Goal: Navigation & Orientation: Find specific page/section

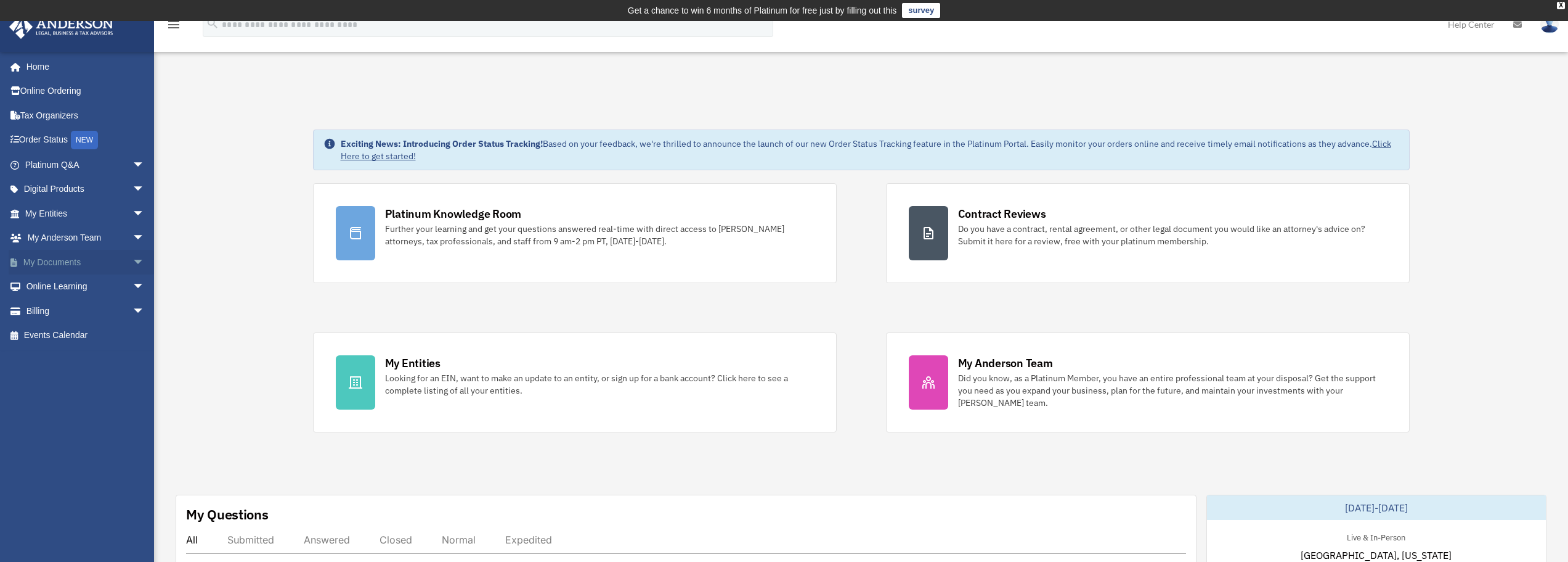
click at [132, 260] on span "arrow_drop_down" at bounding box center [145, 262] width 25 height 25
click at [69, 288] on link "Box" at bounding box center [90, 287] width 146 height 25
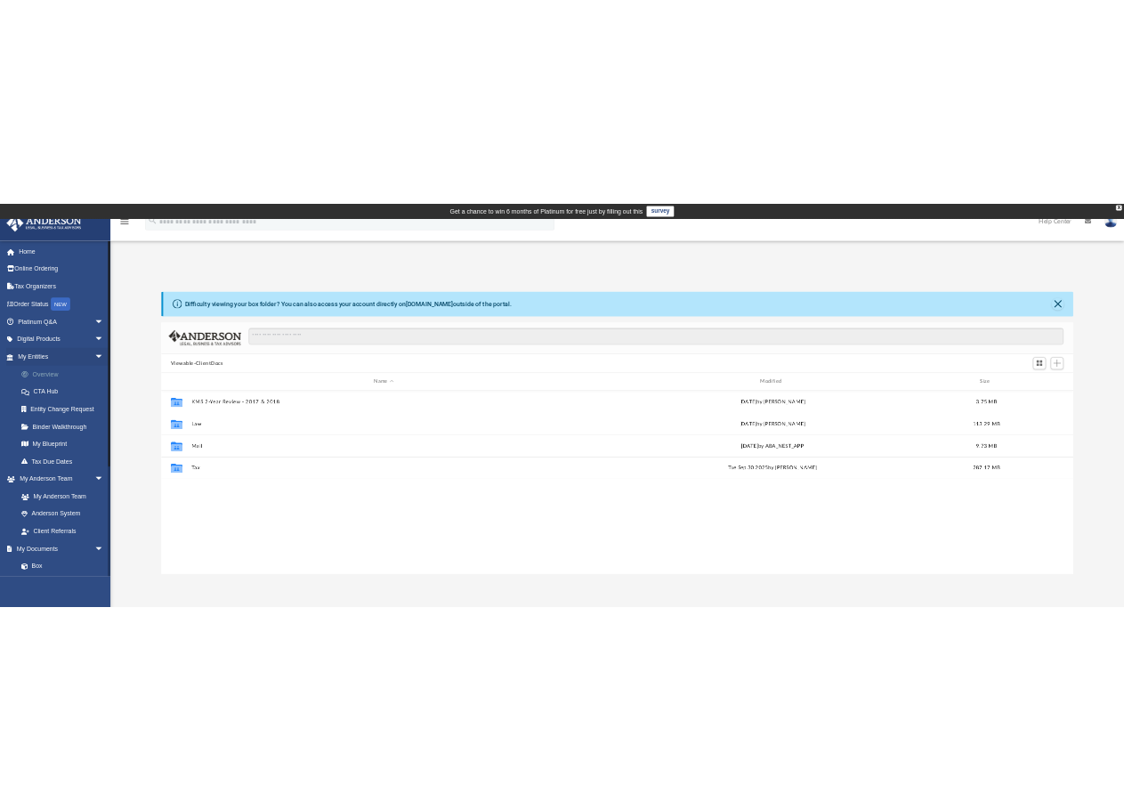
scroll to position [391, 1824]
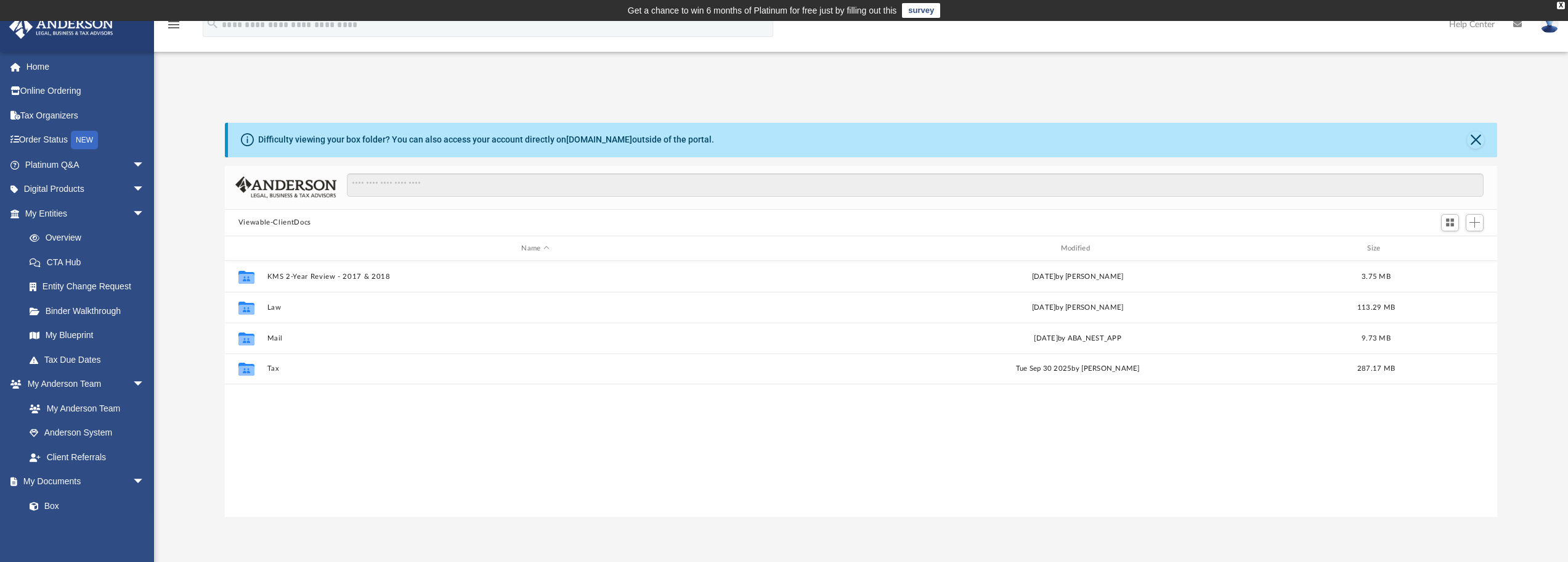
drag, startPoint x: 251, startPoint y: 80, endPoint x: 271, endPoint y: 21, distance: 62.3
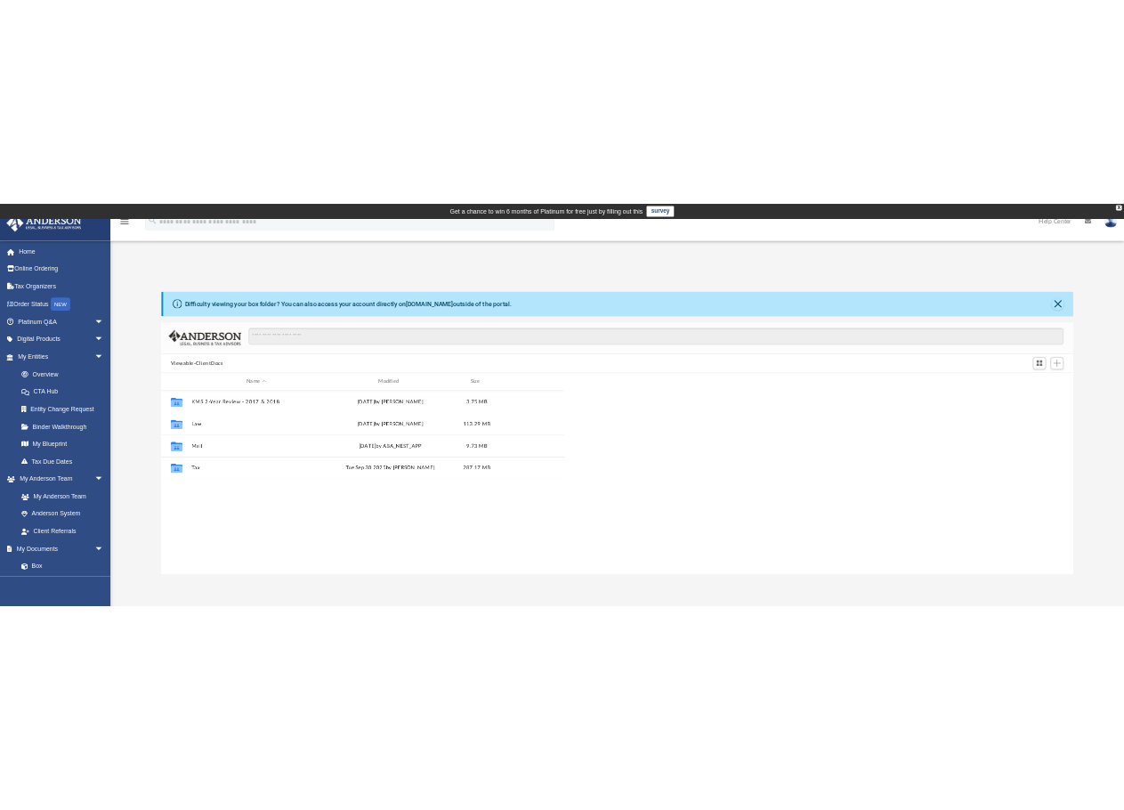
scroll to position [391, 797]
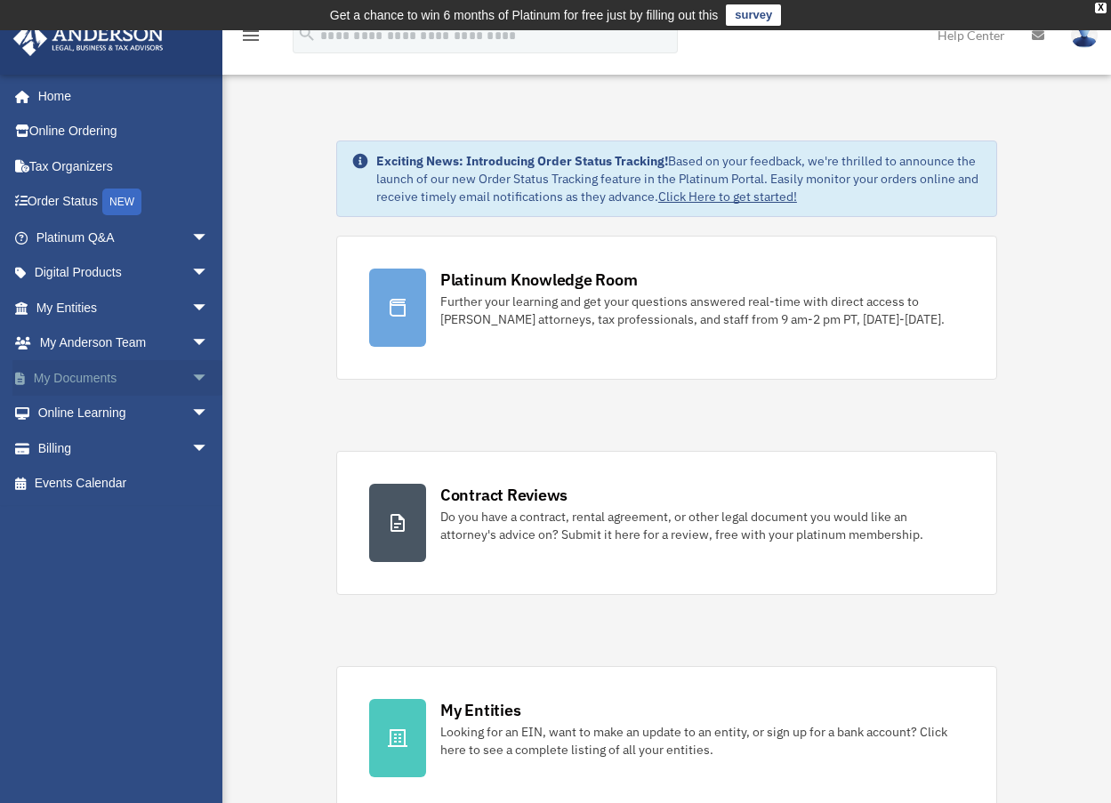
click at [104, 371] on link "My Documents arrow_drop_down" at bounding box center [123, 378] width 223 height 36
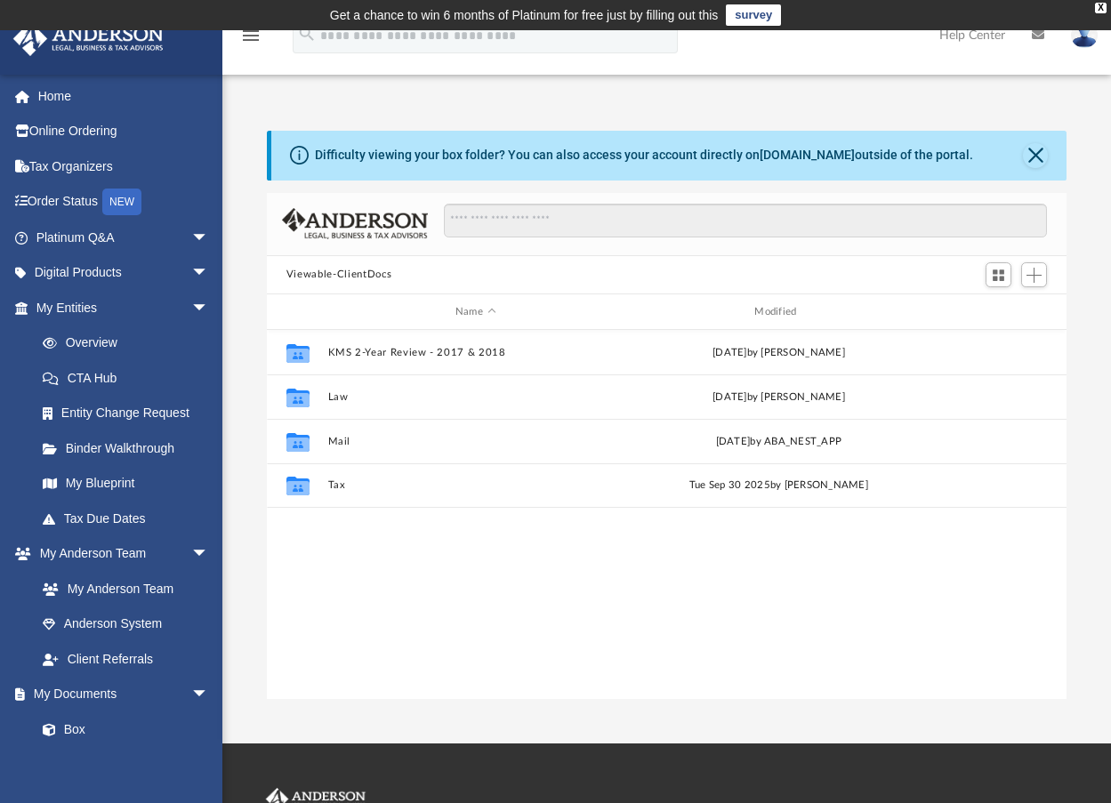
scroll to position [391, 787]
